Goal: Task Accomplishment & Management: Use online tool/utility

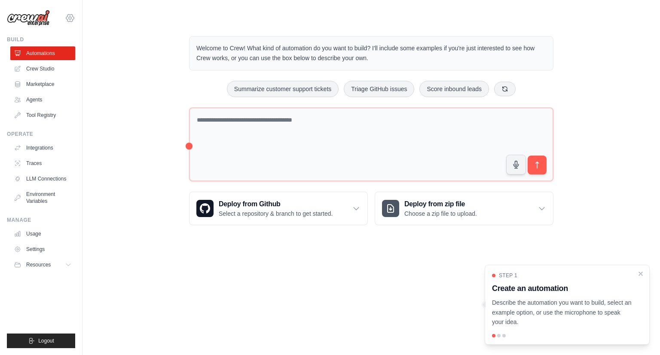
click at [70, 20] on icon at bounding box center [70, 18] width 10 height 10
click at [46, 60] on link "Settings" at bounding box center [70, 57] width 76 height 15
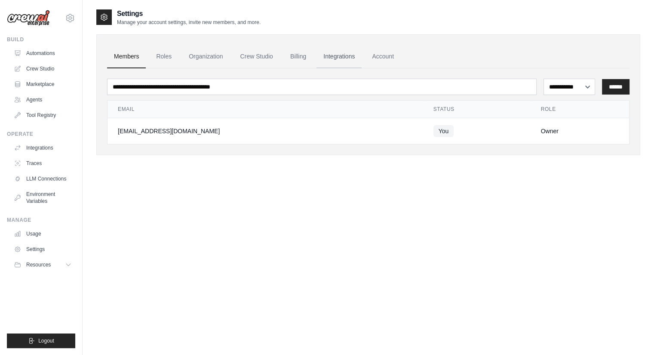
click at [344, 63] on link "Integrations" at bounding box center [338, 56] width 45 height 23
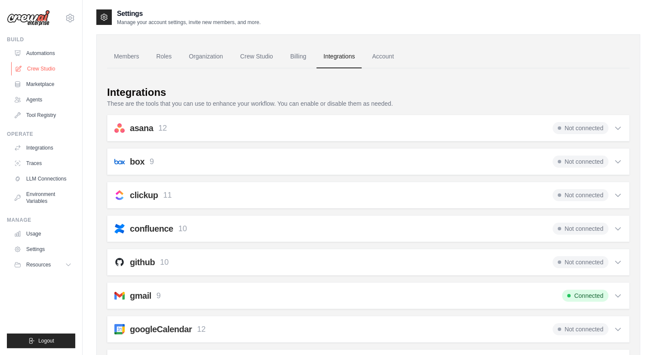
click at [40, 67] on link "Crew Studio" at bounding box center [43, 69] width 65 height 14
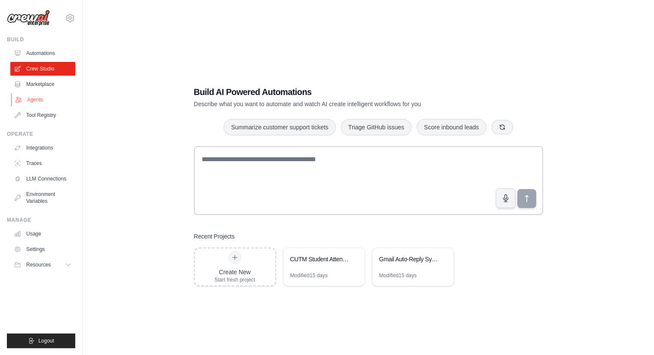
click at [30, 99] on link "Agents" at bounding box center [43, 100] width 65 height 14
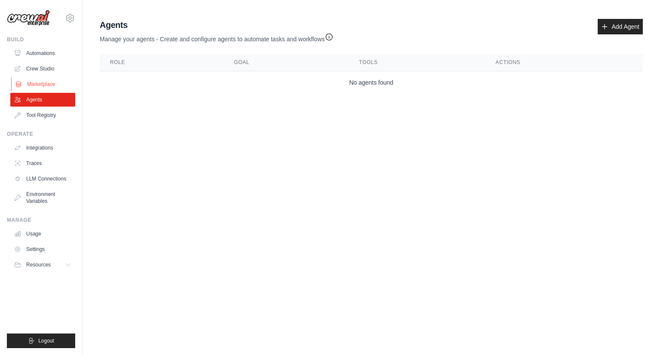
click at [33, 82] on link "Marketplace" at bounding box center [43, 84] width 65 height 14
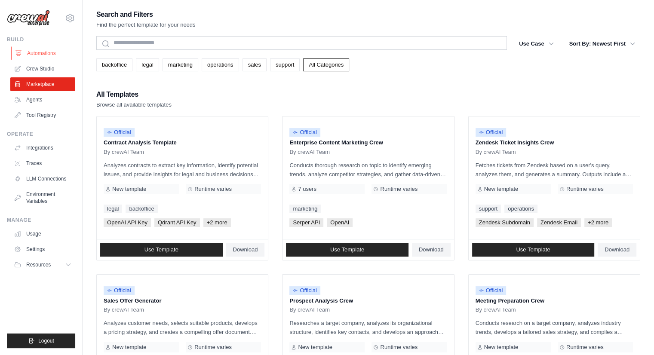
click at [36, 56] on link "Automations" at bounding box center [43, 53] width 65 height 14
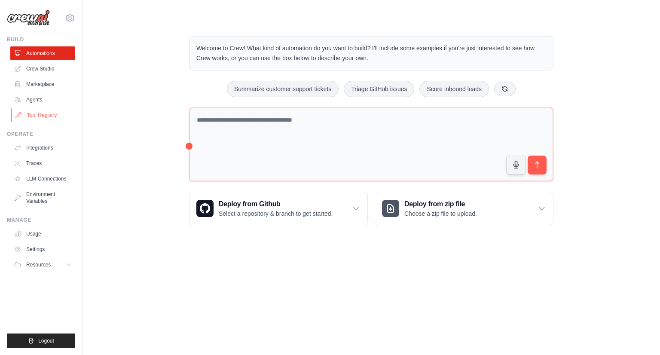
click at [37, 112] on link "Tool Registry" at bounding box center [43, 115] width 65 height 14
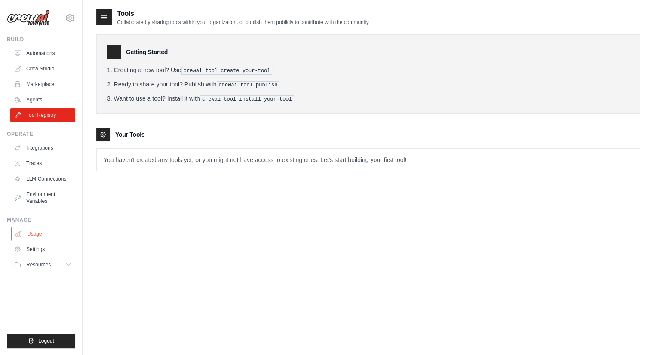
click at [43, 236] on link "Usage" at bounding box center [43, 234] width 65 height 14
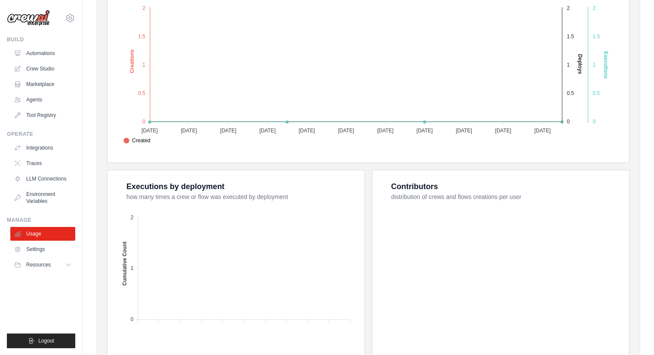
scroll to position [267, 0]
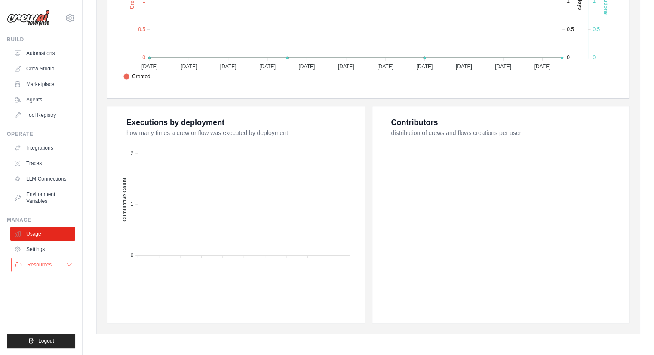
click at [44, 266] on span "Resources" at bounding box center [39, 264] width 24 height 7
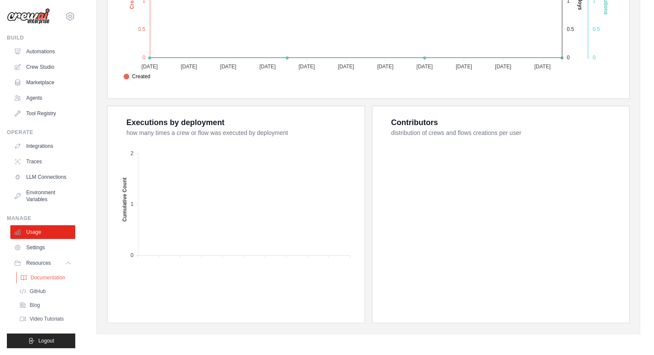
scroll to position [0, 0]
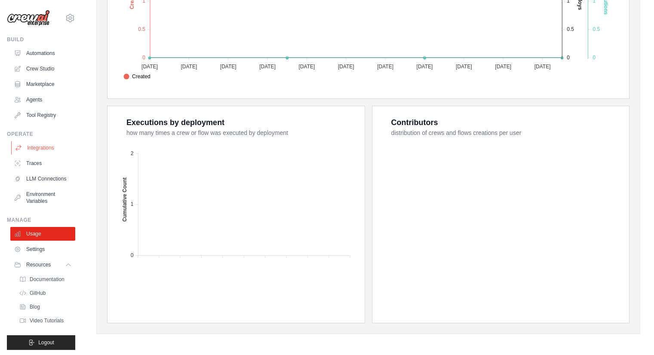
click at [39, 145] on link "Integrations" at bounding box center [43, 148] width 65 height 14
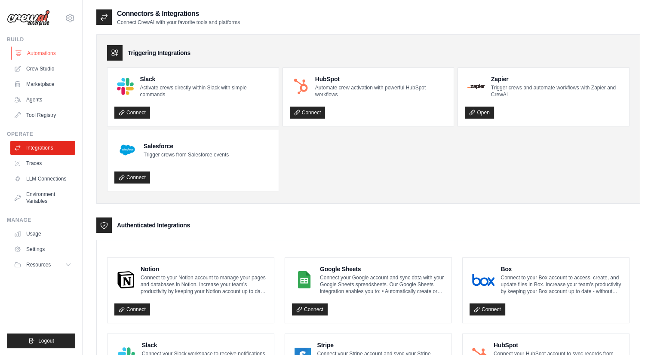
click at [24, 51] on link "Automations" at bounding box center [43, 53] width 65 height 14
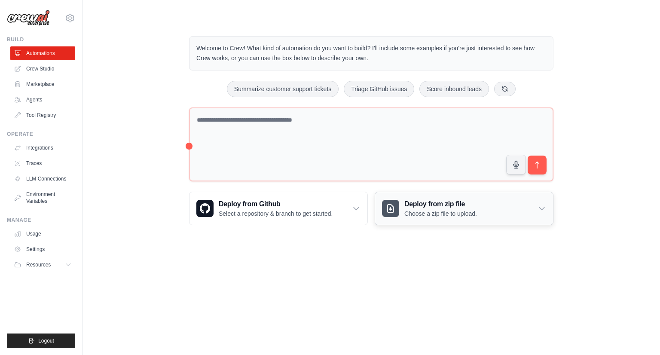
click at [543, 208] on icon at bounding box center [541, 209] width 5 height 3
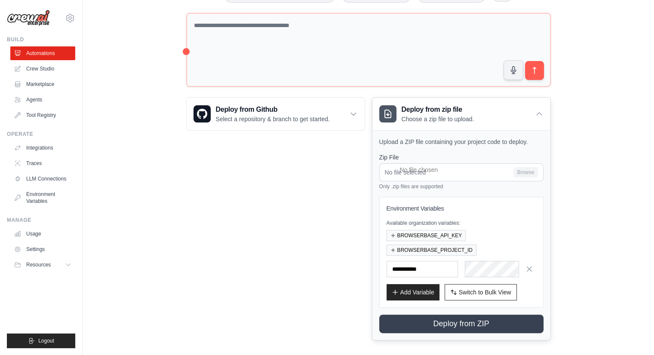
scroll to position [95, 0]
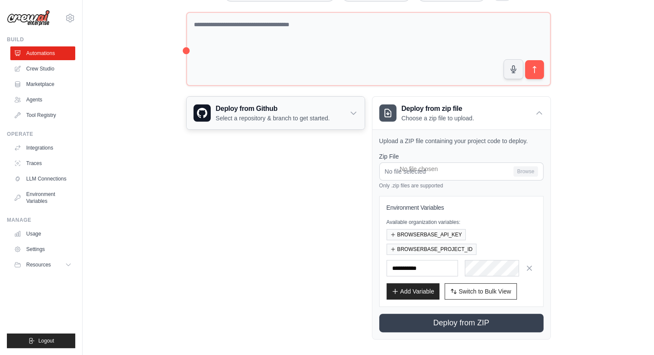
click at [351, 110] on icon at bounding box center [353, 113] width 9 height 9
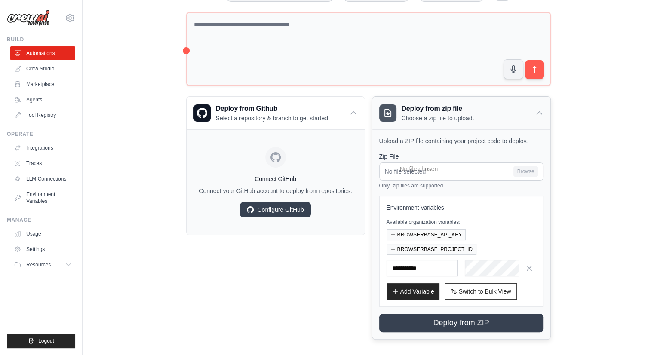
click at [399, 105] on div "Deploy from zip file Choose a zip file to upload." at bounding box center [426, 113] width 95 height 19
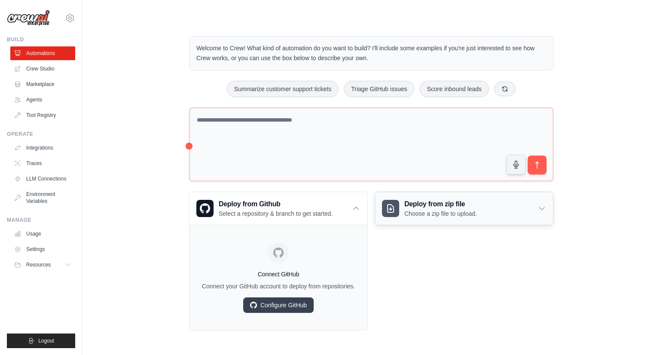
click at [392, 202] on div at bounding box center [390, 208] width 17 height 17
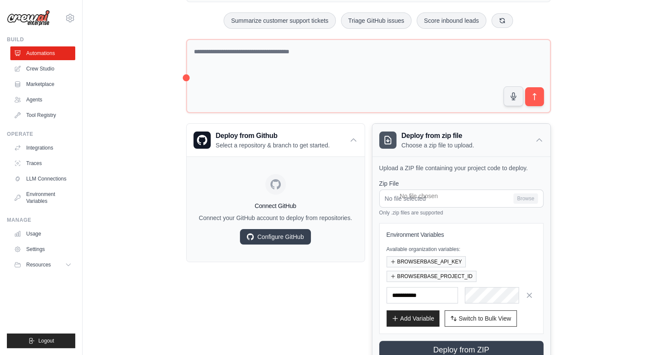
scroll to position [69, 0]
click at [70, 20] on icon at bounding box center [70, 18] width 10 height 10
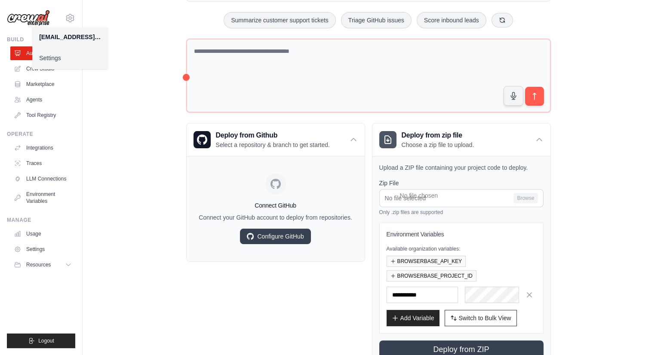
click at [46, 55] on link "Settings" at bounding box center [70, 57] width 76 height 15
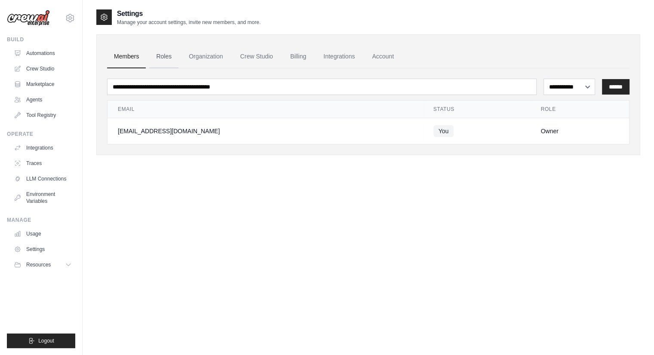
click at [168, 64] on link "Roles" at bounding box center [163, 56] width 29 height 23
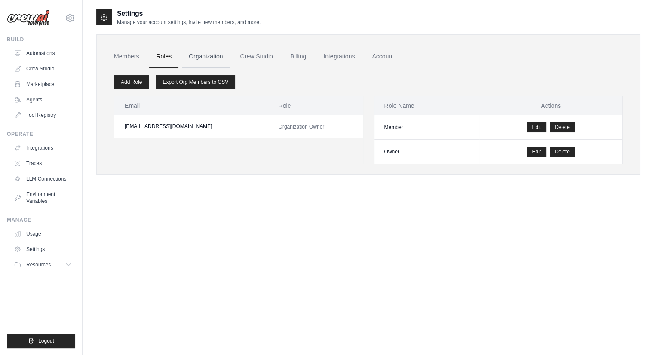
click at [206, 59] on link "Organization" at bounding box center [206, 56] width 48 height 23
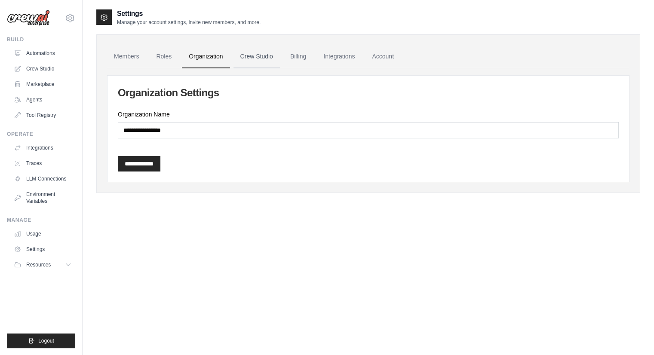
click at [251, 61] on link "Crew Studio" at bounding box center [256, 56] width 46 height 23
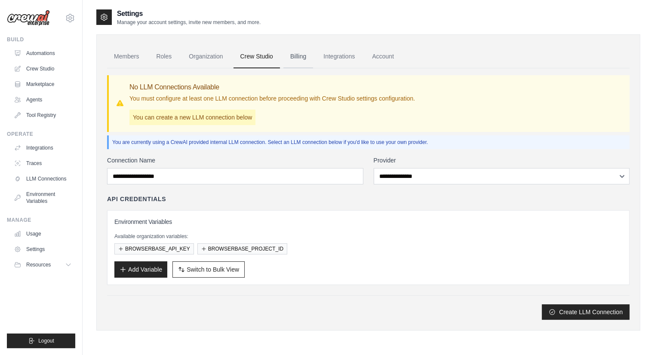
click at [292, 58] on link "Billing" at bounding box center [298, 56] width 30 height 23
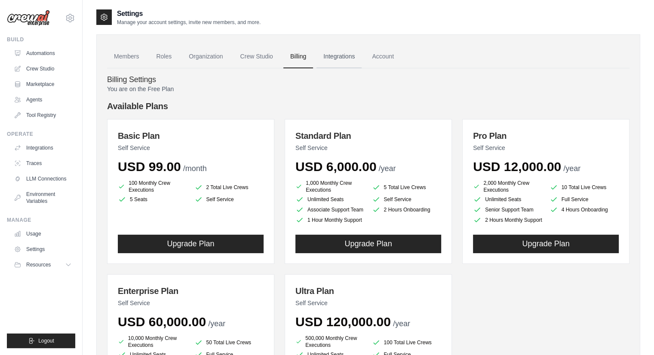
click at [341, 58] on link "Integrations" at bounding box center [338, 56] width 45 height 23
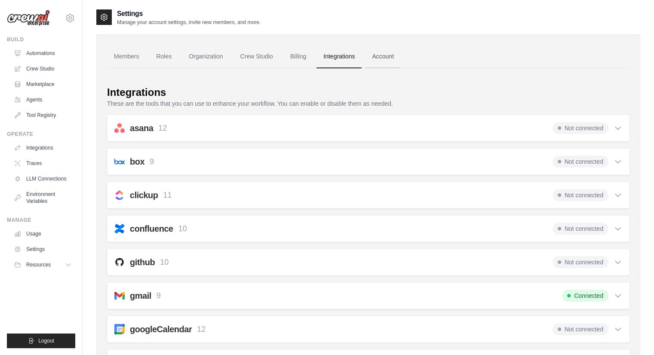
click at [374, 55] on link "Account" at bounding box center [383, 56] width 36 height 23
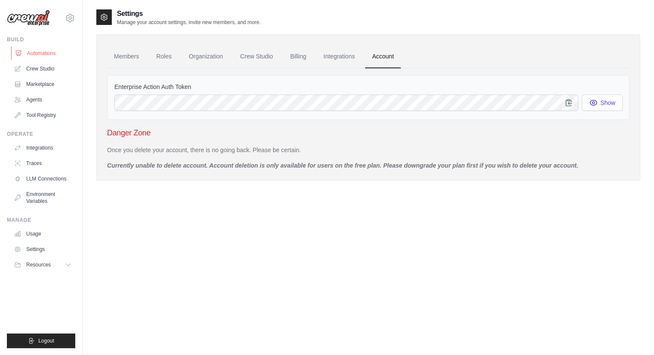
click at [43, 59] on link "Automations" at bounding box center [43, 53] width 65 height 14
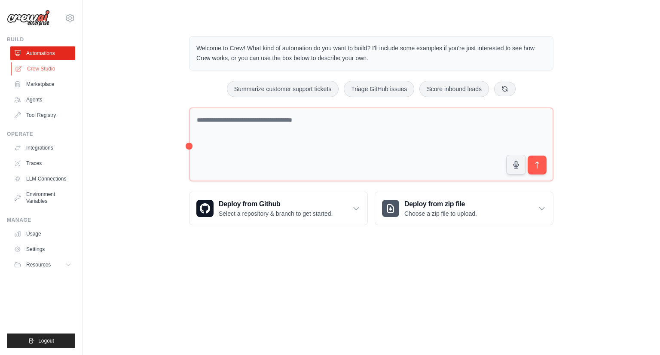
click at [42, 75] on link "Crew Studio" at bounding box center [43, 69] width 65 height 14
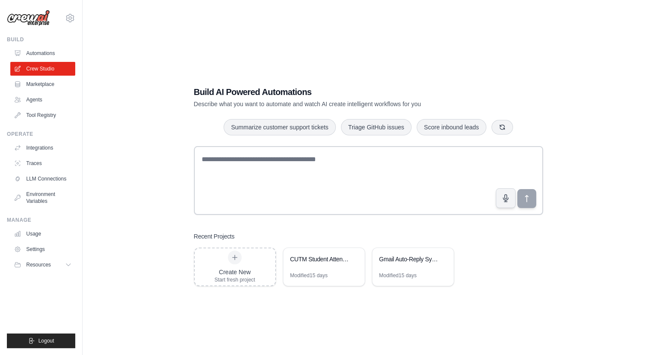
click at [38, 83] on link "Marketplace" at bounding box center [42, 84] width 65 height 14
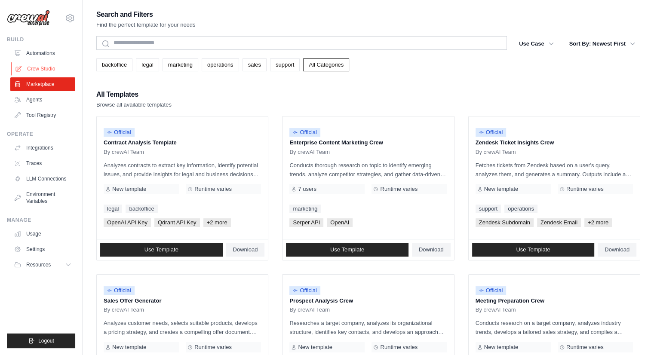
click at [43, 71] on link "Crew Studio" at bounding box center [43, 69] width 65 height 14
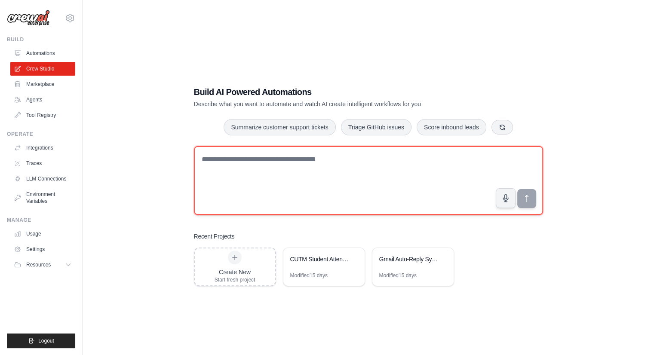
click at [242, 160] on textarea at bounding box center [368, 180] width 349 height 69
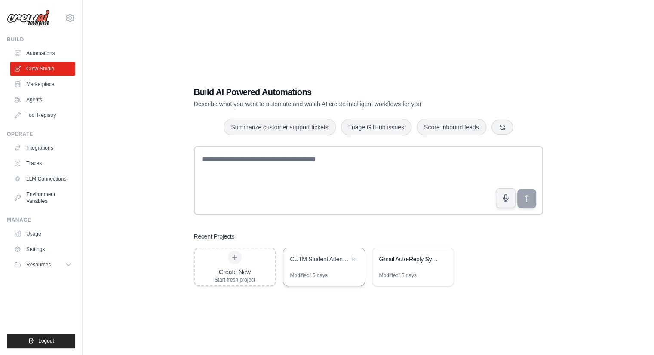
click at [315, 263] on div "CUTM Student Attendance Portal Scraper" at bounding box center [319, 259] width 59 height 9
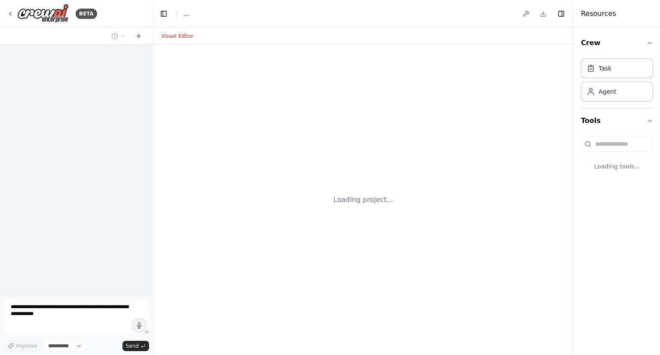
select select "****"
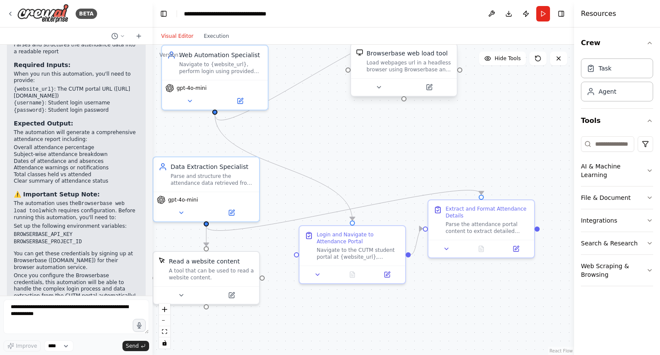
scroll to position [635, 0]
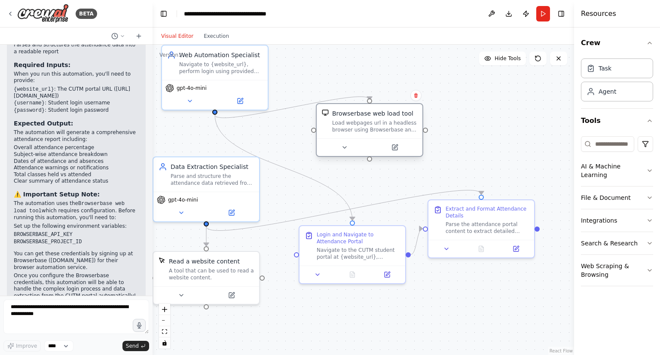
drag, startPoint x: 403, startPoint y: 62, endPoint x: 370, endPoint y: 128, distance: 73.8
click at [370, 128] on div "Load webpages url in a headless browser using Browserbase and return the conten…" at bounding box center [374, 126] width 85 height 14
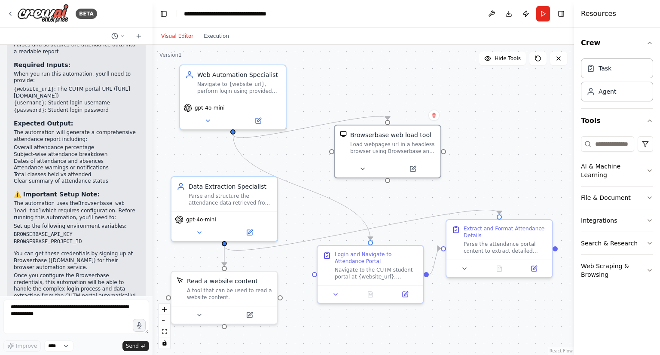
drag, startPoint x: 305, startPoint y: 77, endPoint x: 323, endPoint y: 97, distance: 26.8
click at [323, 97] on div ".deletable-edge-delete-btn { width: 20px; height: 20px; border: 0px solid #ffff…" at bounding box center [364, 200] width 422 height 310
click at [542, 15] on button "Run" at bounding box center [543, 13] width 14 height 15
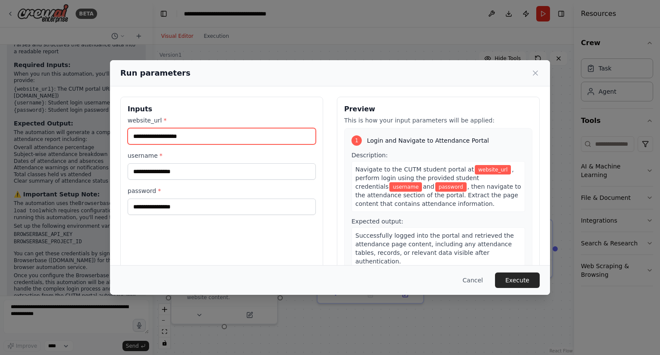
click at [210, 140] on input "website_url *" at bounding box center [222, 136] width 188 height 16
click at [196, 135] on input "website_url *" at bounding box center [222, 136] width 188 height 16
paste input "**********"
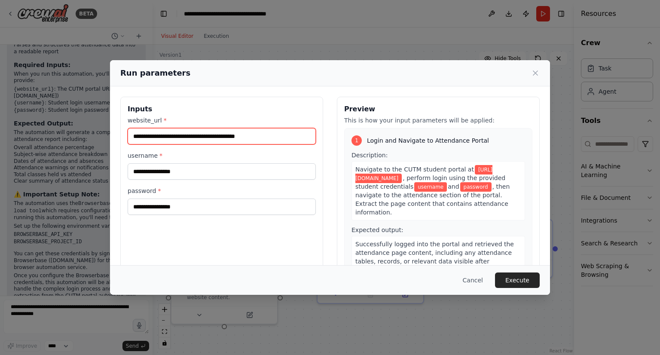
type input "**********"
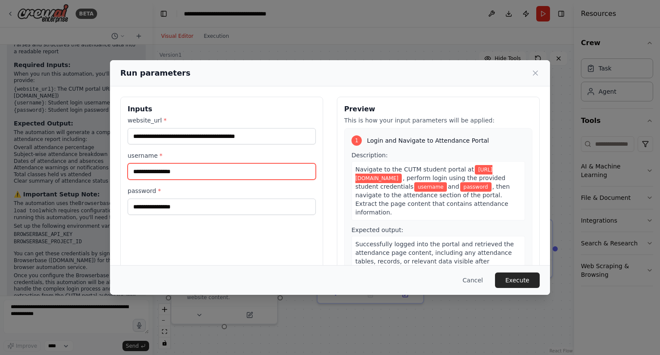
click at [182, 168] on input "username *" at bounding box center [222, 171] width 188 height 16
type input "**********"
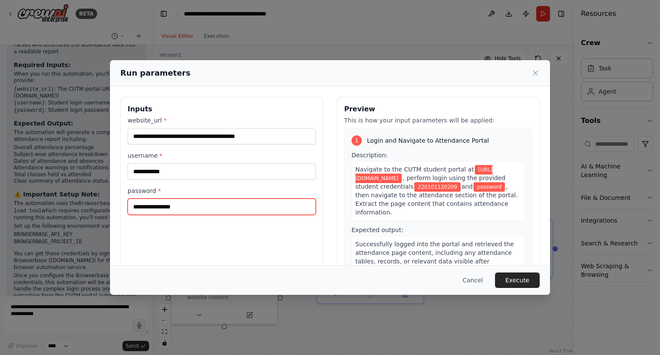
click at [185, 207] on input "password *" at bounding box center [222, 207] width 188 height 16
type input "******"
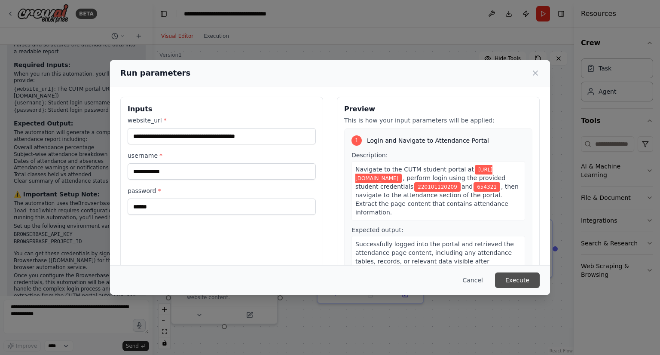
click at [518, 283] on button "Execute" at bounding box center [517, 279] width 45 height 15
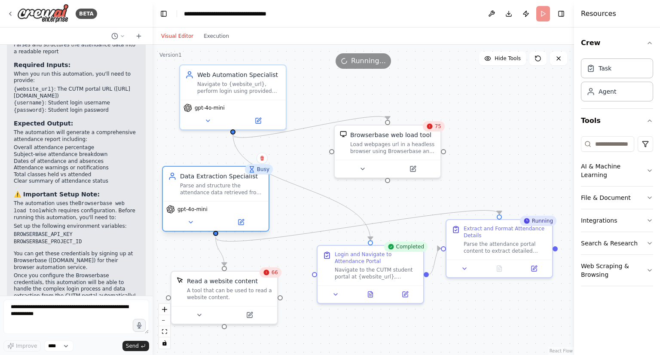
drag, startPoint x: 219, startPoint y: 206, endPoint x: 211, endPoint y: 203, distance: 8.5
click at [211, 203] on div "Data Extraction Specialist Parse and structure the attendance data retrieved fr…" at bounding box center [215, 199] width 107 height 66
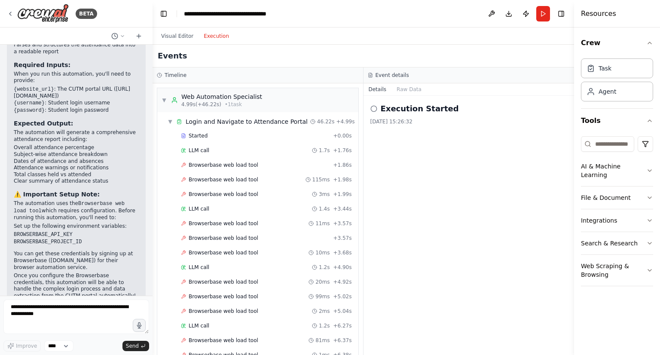
click at [217, 36] on button "Execution" at bounding box center [217, 36] width 36 height 10
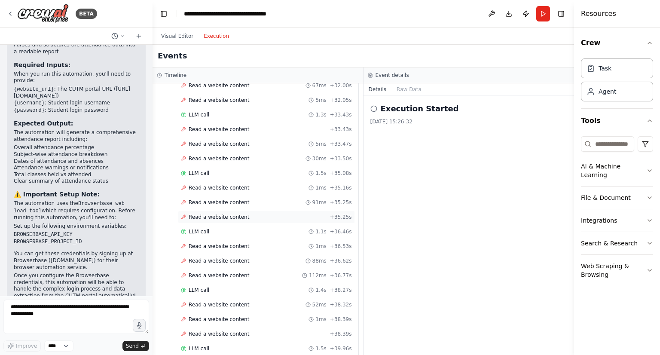
scroll to position [2832, 0]
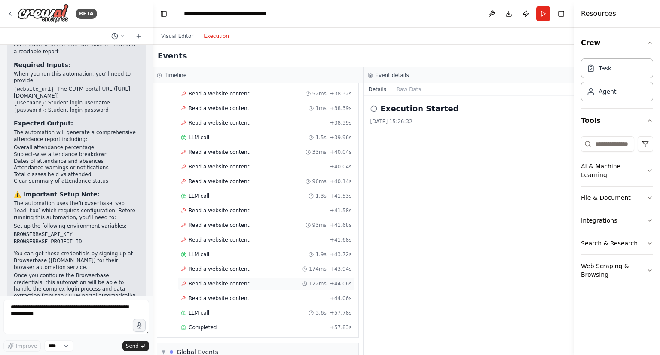
scroll to position [2924, 0]
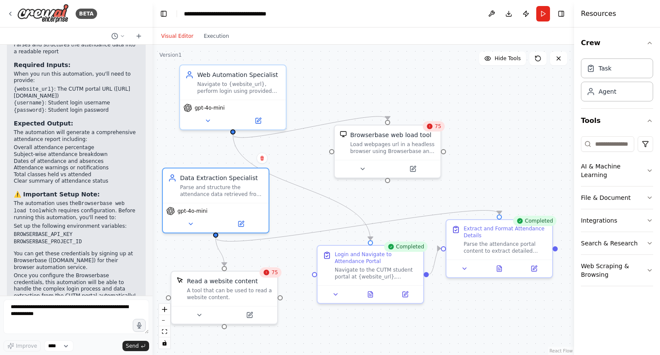
click at [175, 37] on button "Visual Editor" at bounding box center [177, 36] width 43 height 10
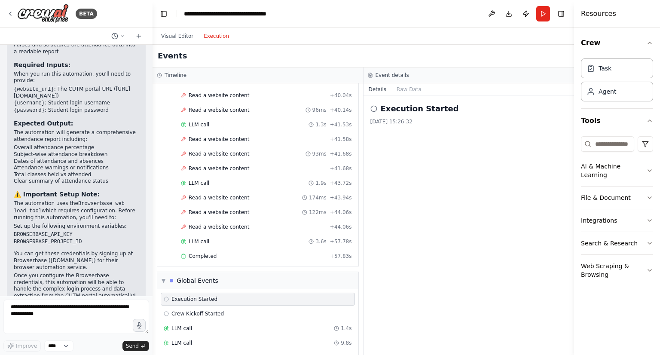
click at [205, 33] on button "Execution" at bounding box center [217, 36] width 36 height 10
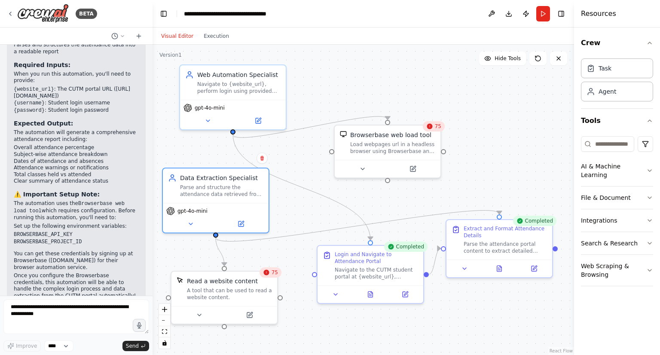
click at [168, 35] on button "Visual Editor" at bounding box center [177, 36] width 43 height 10
click at [58, 320] on textarea at bounding box center [76, 317] width 146 height 34
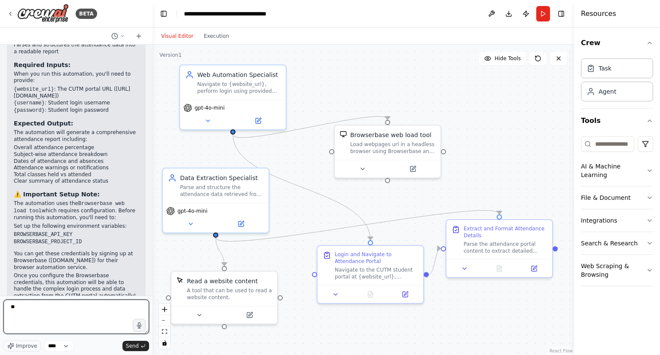
type textarea "*"
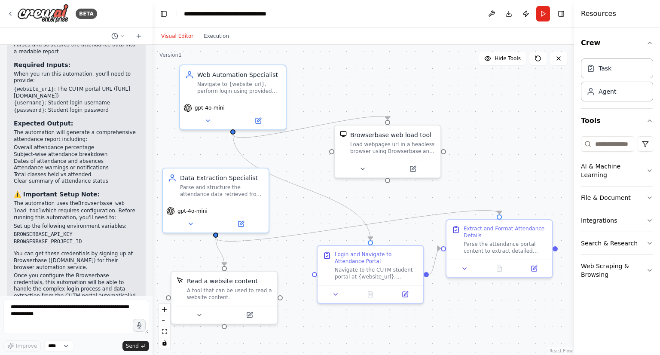
click at [330, 101] on div ".deletable-edge-delete-btn { width: 20px; height: 20px; border: 0px solid #ffff…" at bounding box center [364, 200] width 422 height 310
